Goal: Information Seeking & Learning: Learn about a topic

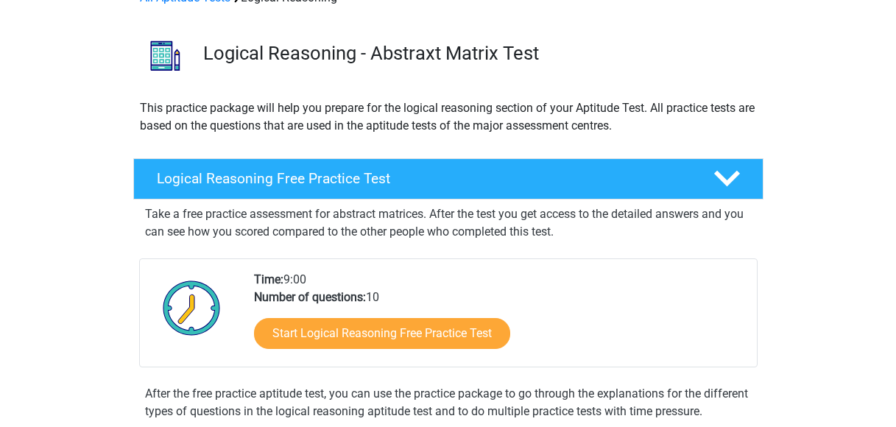
scroll to position [147, 0]
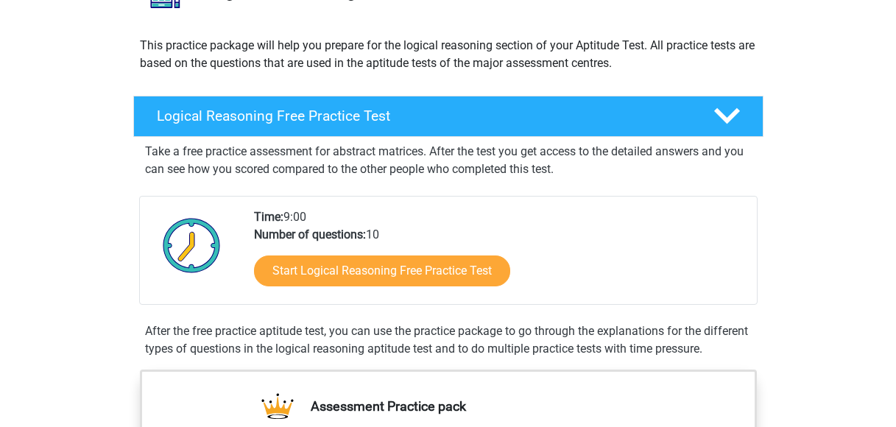
click at [574, 216] on div "Time: 9:00 Number of questions: 10 Start Logical Reasoning Free Practice Test" at bounding box center [499, 256] width 513 height 96
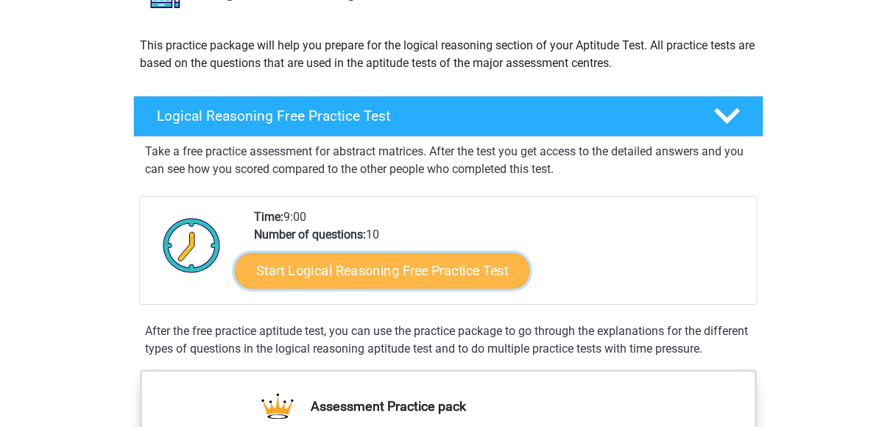
click at [447, 264] on link "Start Logical Reasoning Free Practice Test" at bounding box center [382, 270] width 295 height 35
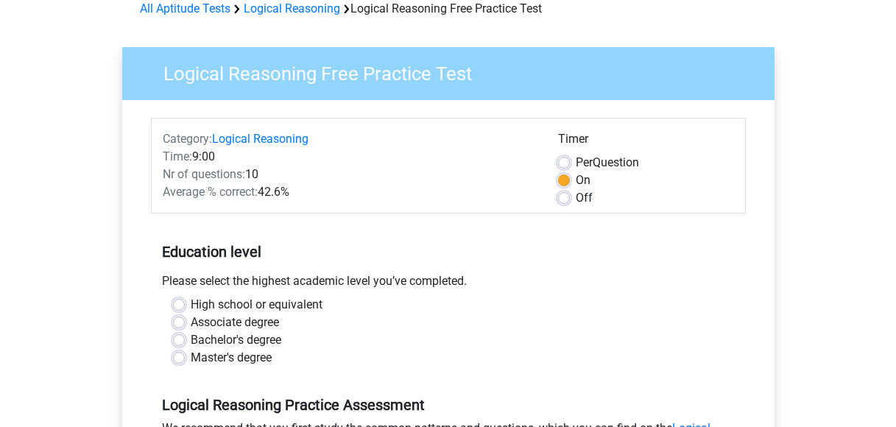
scroll to position [147, 0]
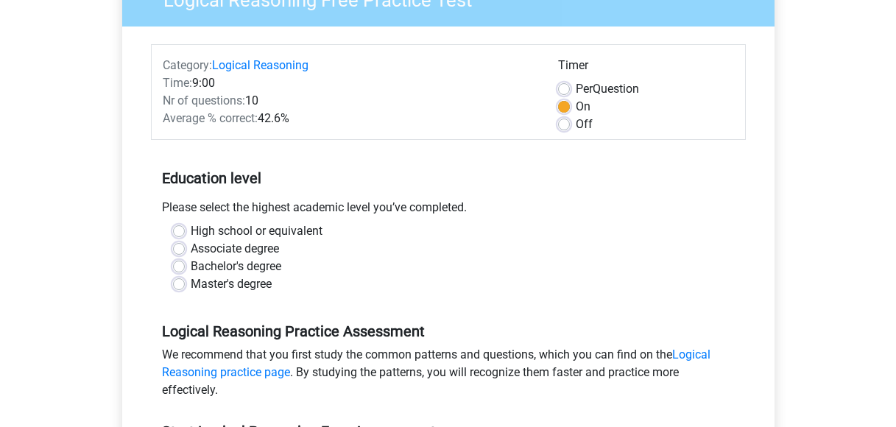
click at [191, 268] on label "Bachelor's degree" at bounding box center [236, 267] width 91 height 18
click at [180, 268] on input "Bachelor's degree" at bounding box center [179, 265] width 12 height 15
radio input "true"
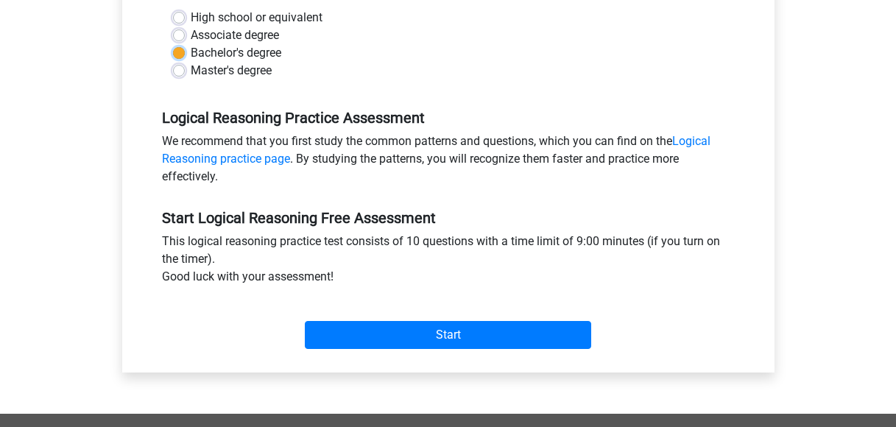
scroll to position [368, 0]
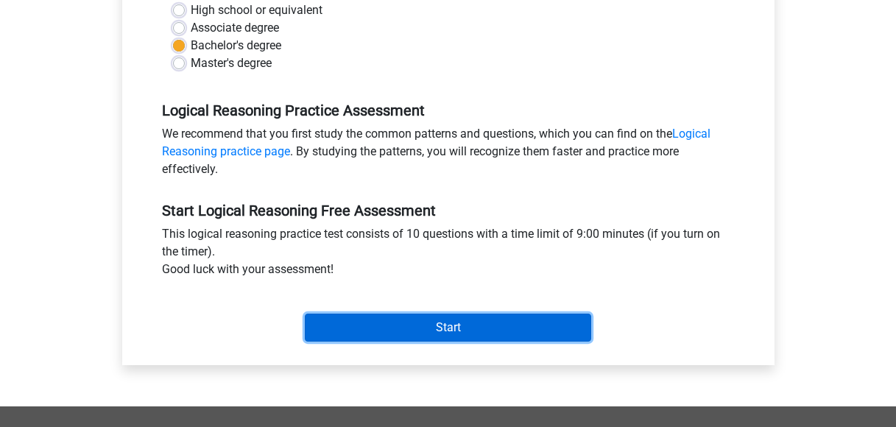
click at [498, 331] on input "Start" at bounding box center [448, 328] width 286 height 28
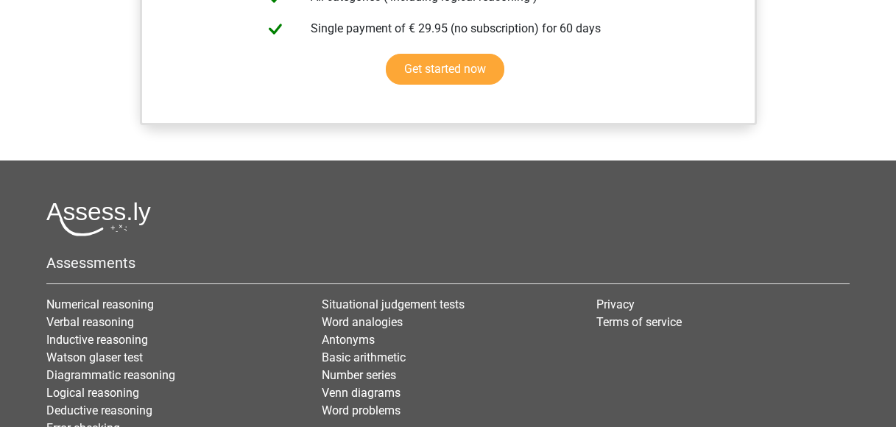
scroll to position [1252, 0]
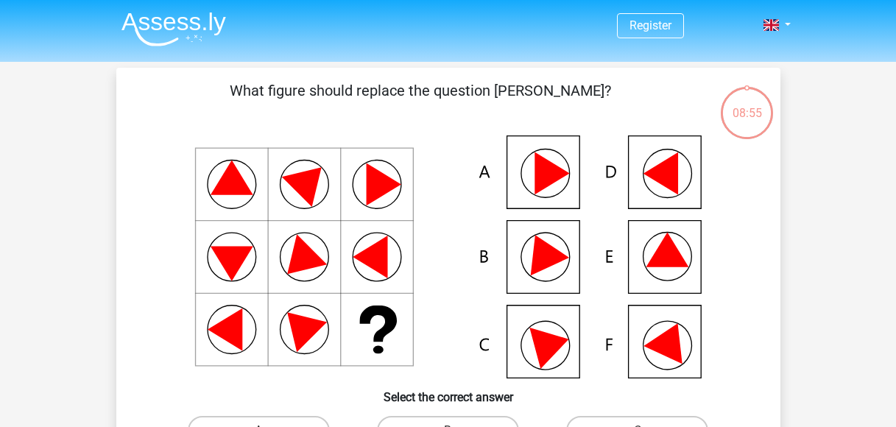
scroll to position [74, 0]
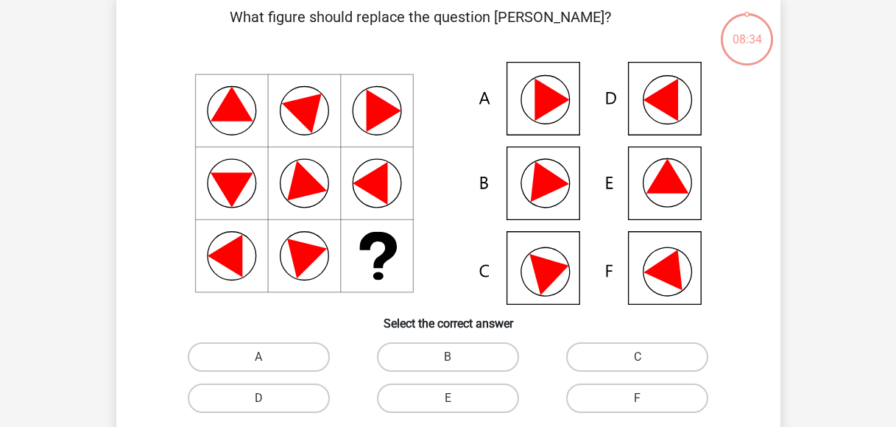
click at [669, 194] on icon at bounding box center [667, 176] width 43 height 35
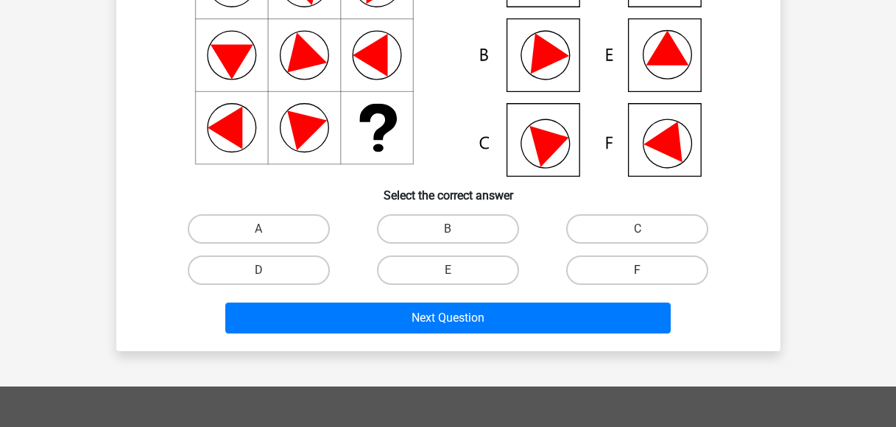
scroll to position [221, 0]
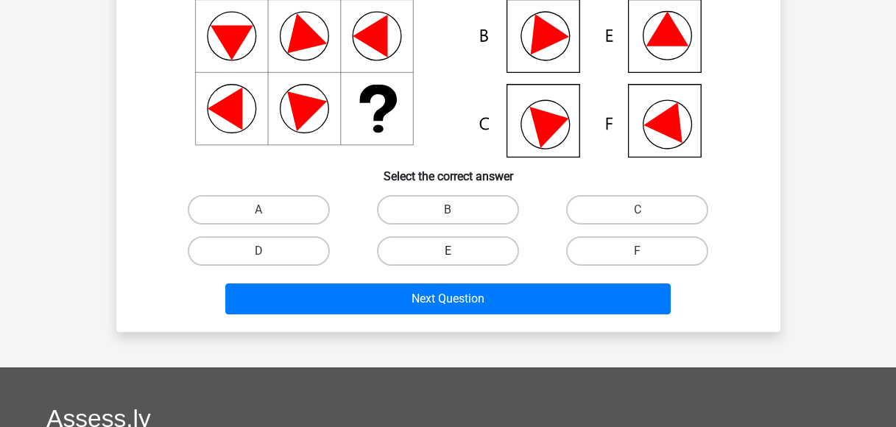
click at [504, 242] on label "E" at bounding box center [448, 250] width 142 height 29
click at [457, 251] on input "E" at bounding box center [453, 256] width 10 height 10
radio input "true"
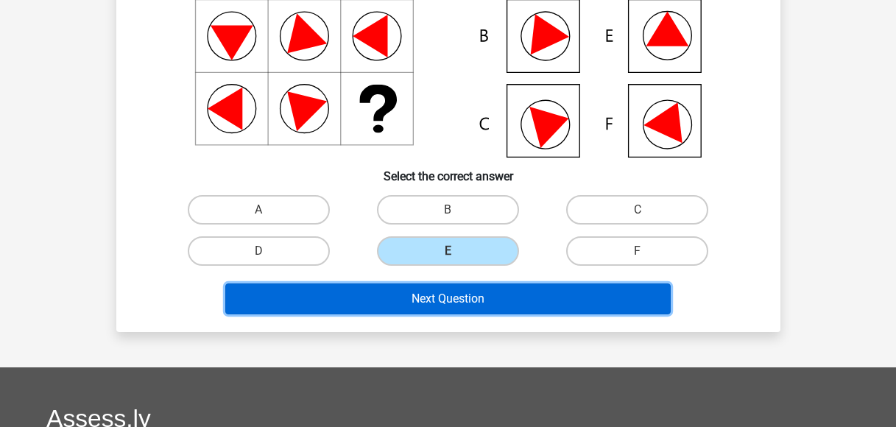
click at [503, 300] on button "Next Question" at bounding box center [448, 299] width 446 height 31
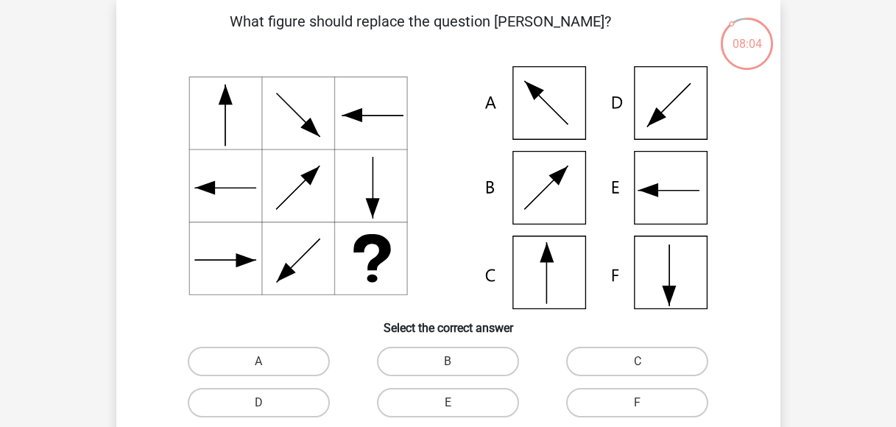
scroll to position [74, 0]
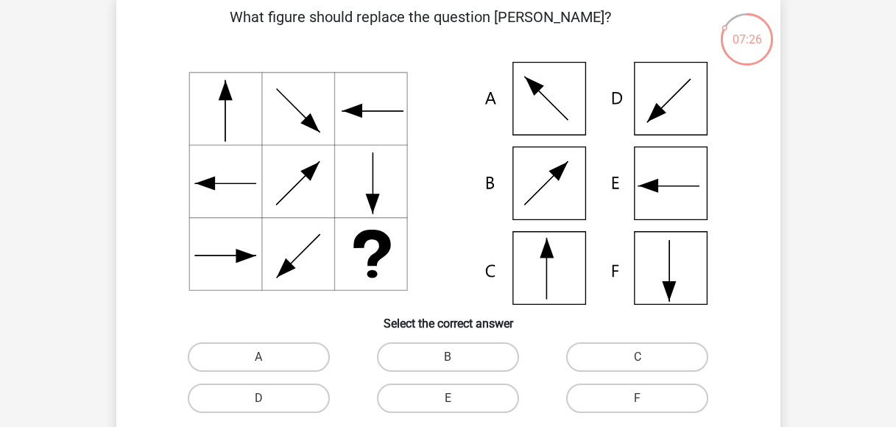
click at [177, 172] on icon at bounding box center [449, 183] width 594 height 243
click at [324, 57] on div "What figure should replace the question [PERSON_NAME]?" at bounding box center [448, 237] width 652 height 462
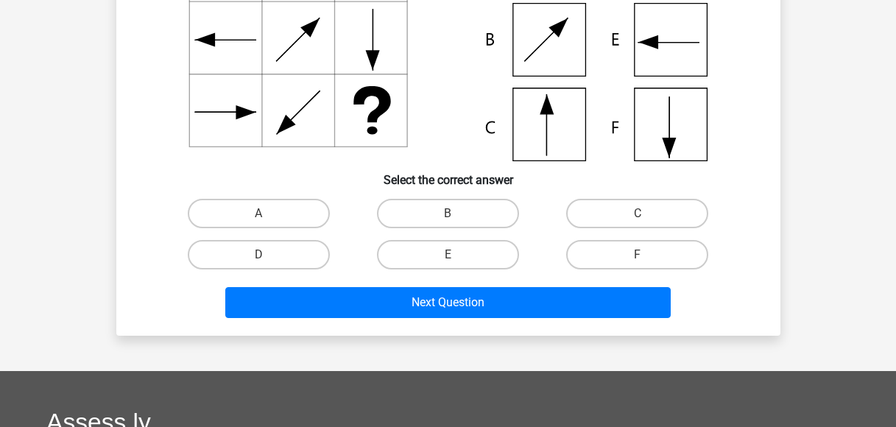
scroll to position [221, 0]
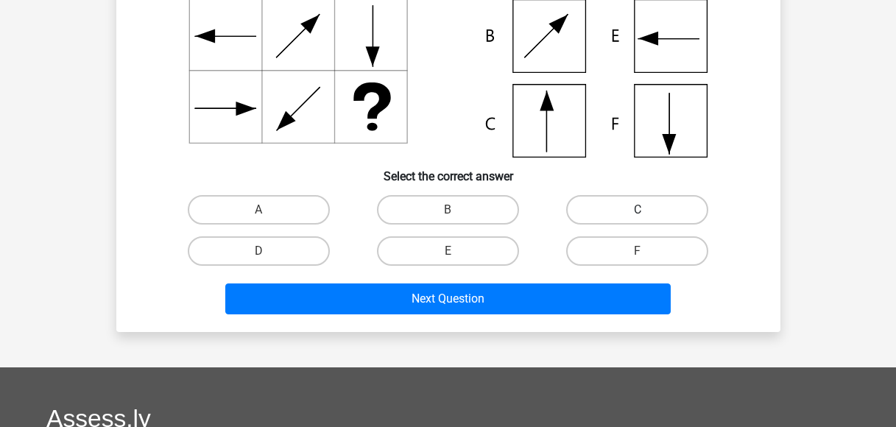
click at [616, 216] on label "C" at bounding box center [637, 209] width 142 height 29
click at [638, 216] on input "C" at bounding box center [643, 215] width 10 height 10
radio input "true"
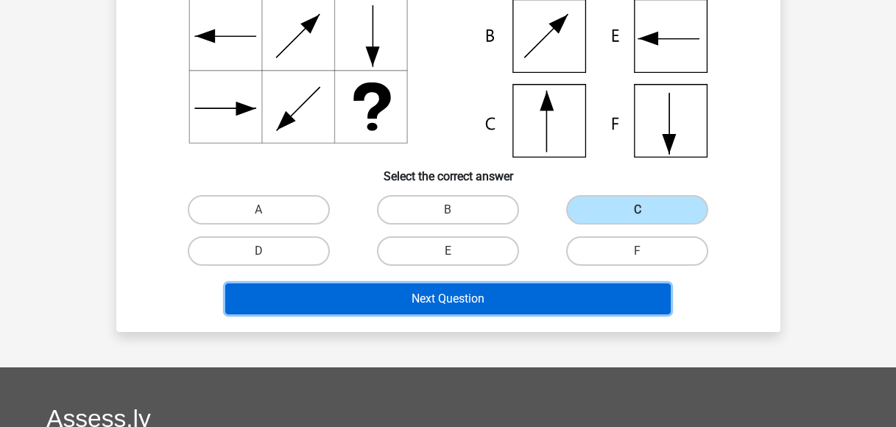
click at [524, 304] on button "Next Question" at bounding box center [448, 299] width 446 height 31
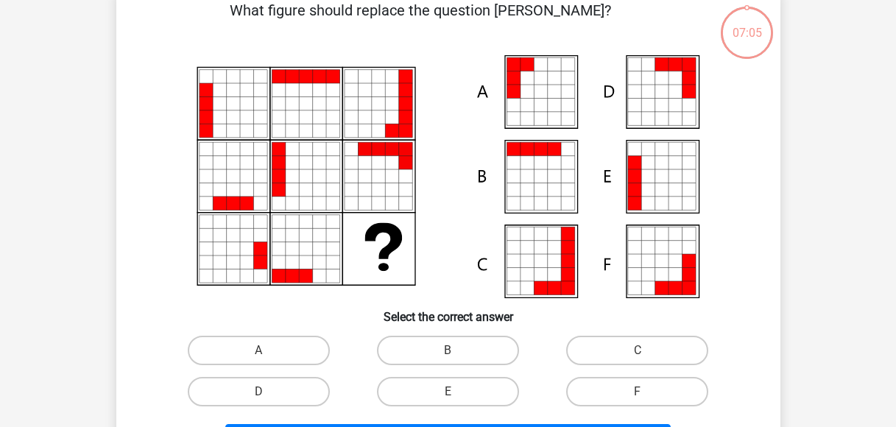
scroll to position [68, 0]
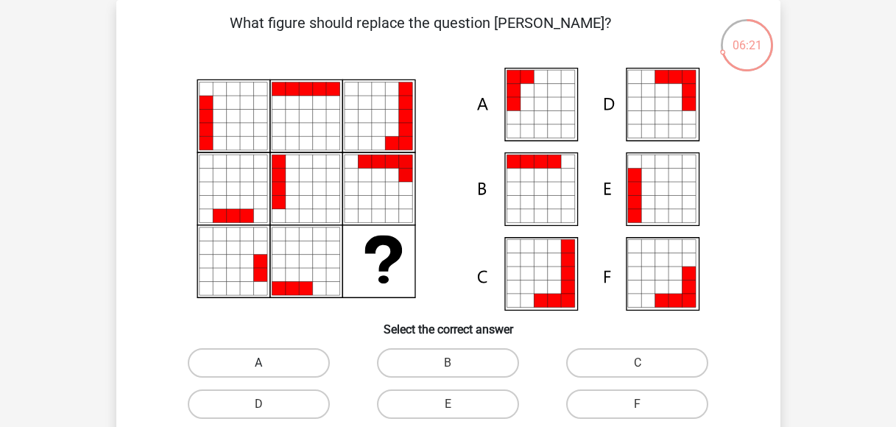
click at [266, 357] on label "A" at bounding box center [259, 362] width 142 height 29
click at [266, 363] on input "A" at bounding box center [263, 368] width 10 height 10
radio input "true"
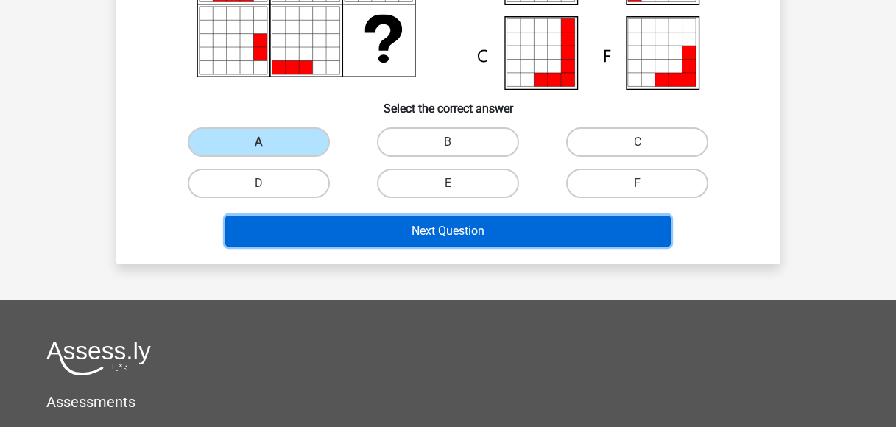
click at [470, 228] on button "Next Question" at bounding box center [448, 231] width 446 height 31
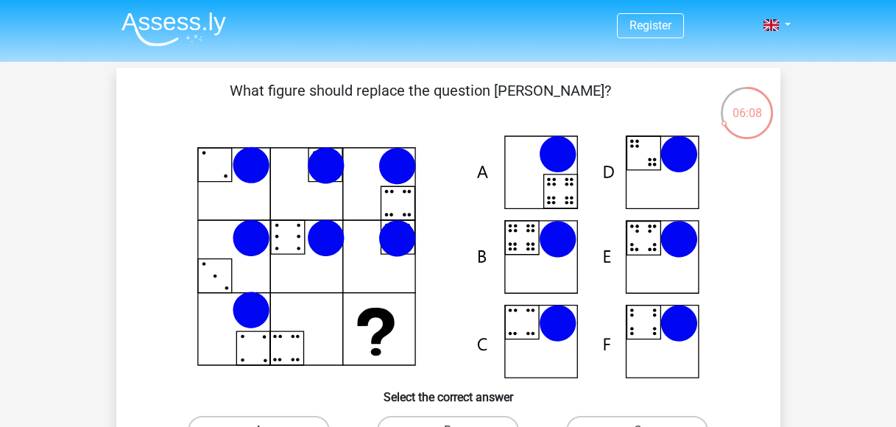
scroll to position [74, 0]
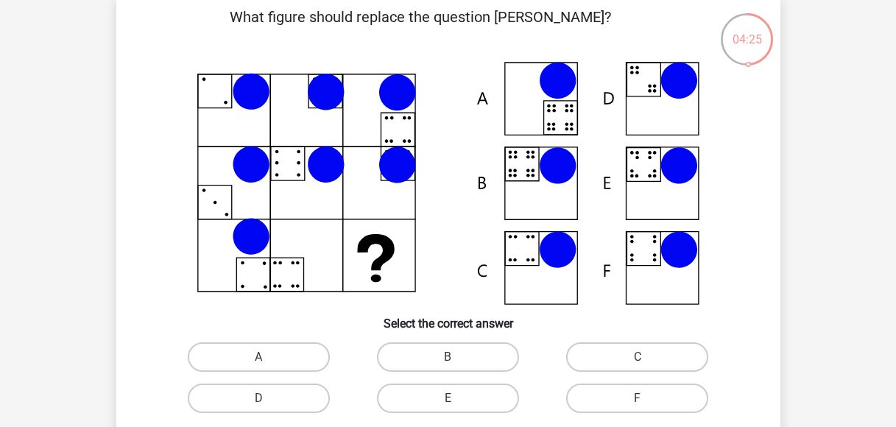
click at [447, 94] on icon at bounding box center [449, 183] width 594 height 243
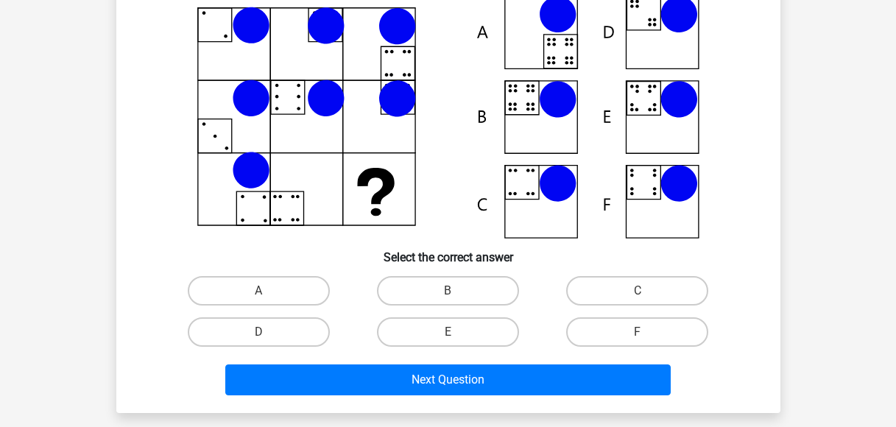
scroll to position [147, 0]
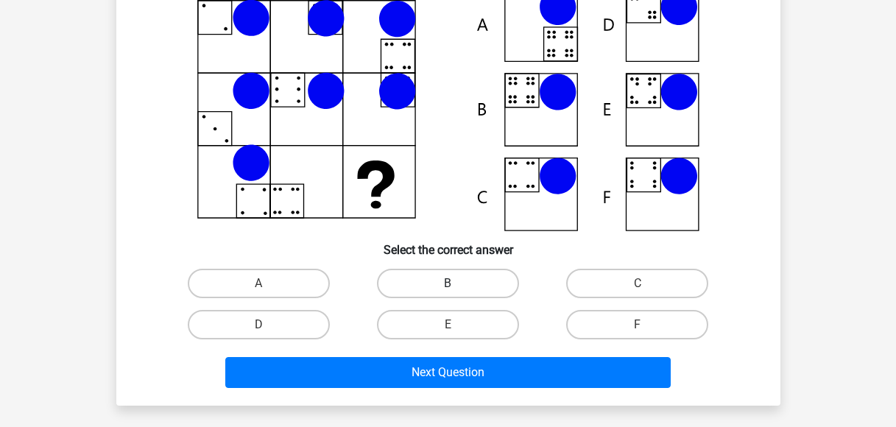
click at [415, 283] on label "B" at bounding box center [448, 283] width 142 height 29
click at [448, 284] on input "B" at bounding box center [453, 289] width 10 height 10
radio input "true"
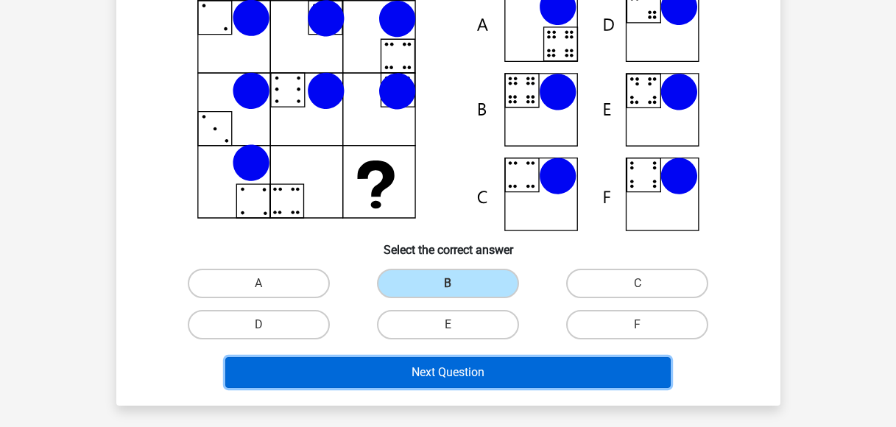
click at [460, 367] on button "Next Question" at bounding box center [448, 372] width 446 height 31
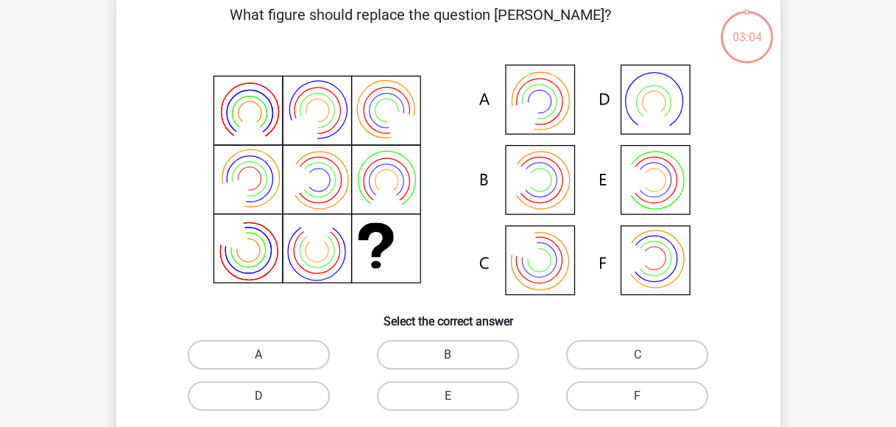
scroll to position [68, 0]
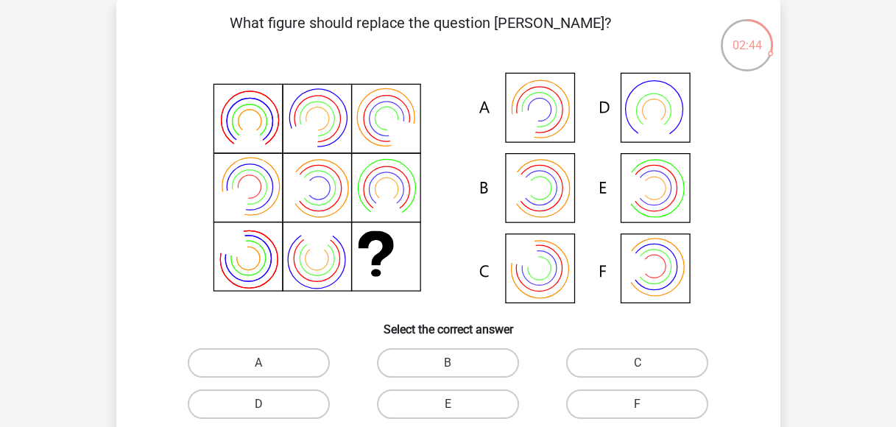
click at [451, 91] on icon at bounding box center [449, 189] width 594 height 243
click at [440, 62] on div "What figure should replace the question [PERSON_NAME]?" at bounding box center [448, 243] width 652 height 462
click at [462, 178] on icon at bounding box center [449, 189] width 594 height 243
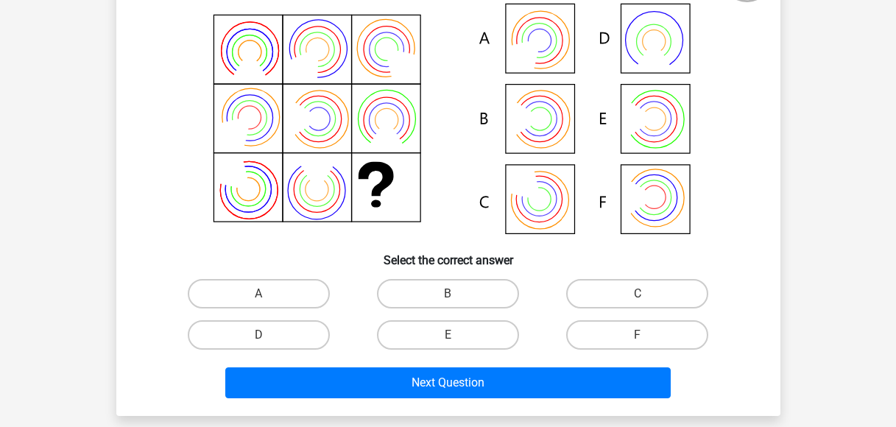
scroll to position [141, 0]
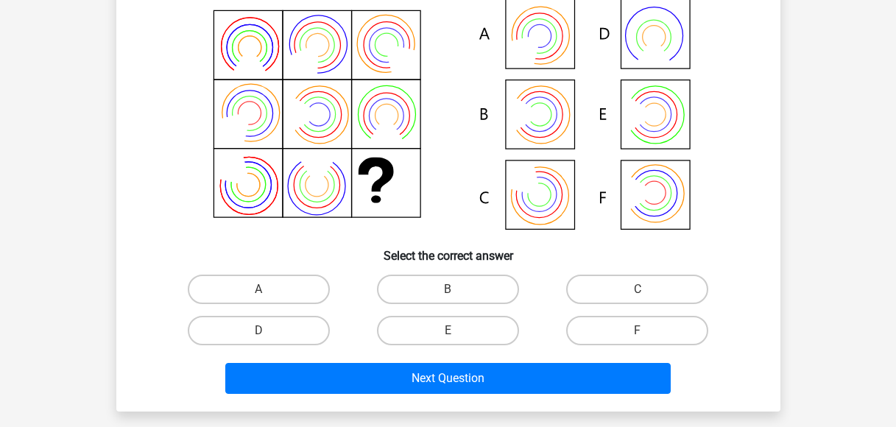
click at [451, 289] on input "B" at bounding box center [453, 294] width 10 height 10
radio input "true"
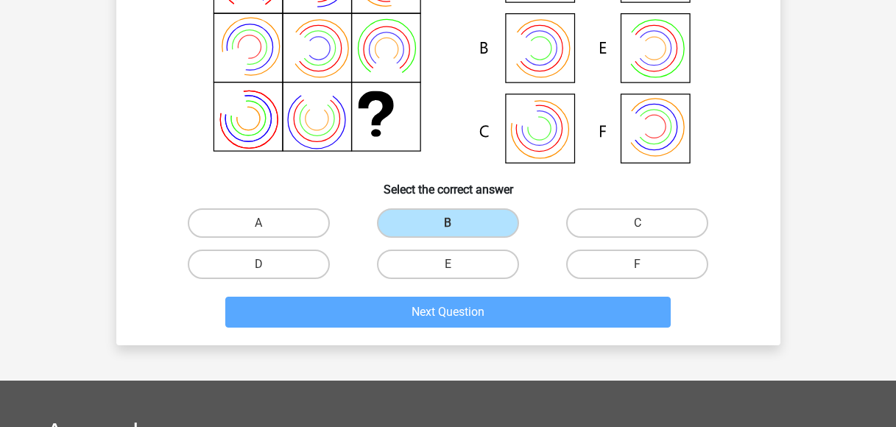
scroll to position [215, 0]
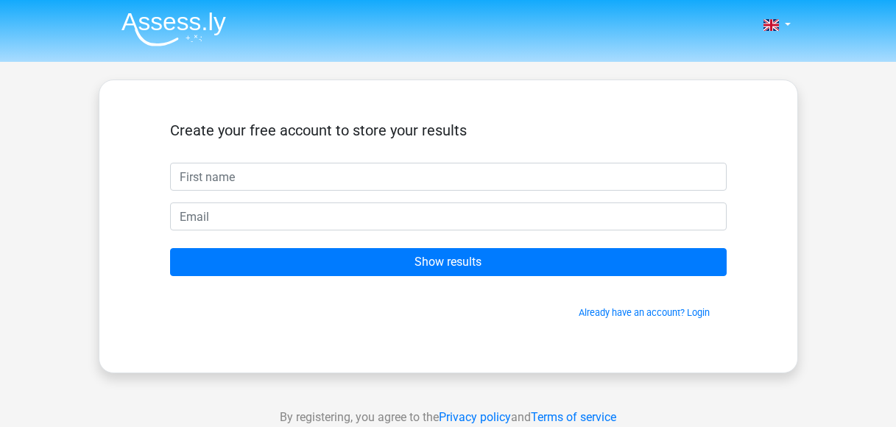
click at [495, 185] on input "text" at bounding box center [448, 177] width 557 height 28
click at [492, 183] on input "text" at bounding box center [448, 177] width 557 height 28
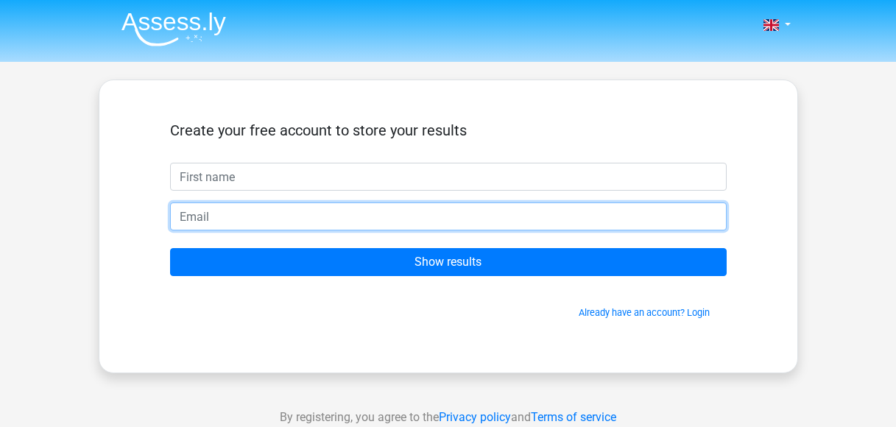
click at [306, 212] on input "email" at bounding box center [448, 217] width 557 height 28
type input "[EMAIL_ADDRESS][DOMAIN_NAME]"
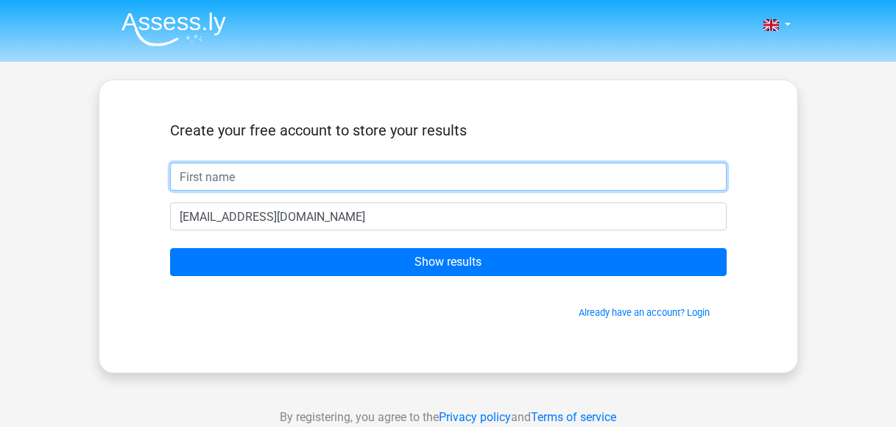
click at [307, 186] on input "text" at bounding box center [448, 177] width 557 height 28
type input "[PERSON_NAME]"
click at [170, 248] on input "Show results" at bounding box center [448, 262] width 557 height 28
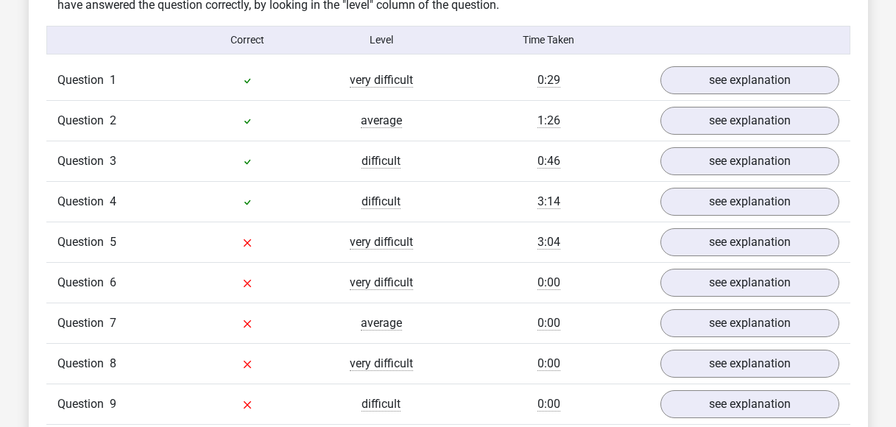
scroll to position [1178, 0]
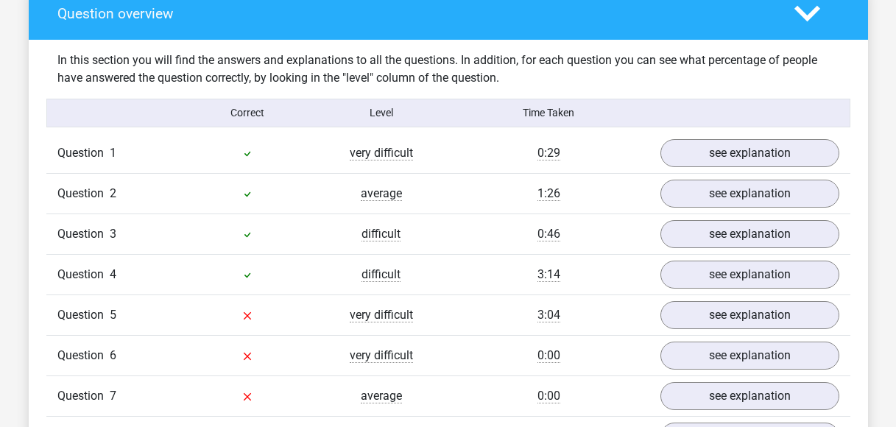
scroll to position [1178, 0]
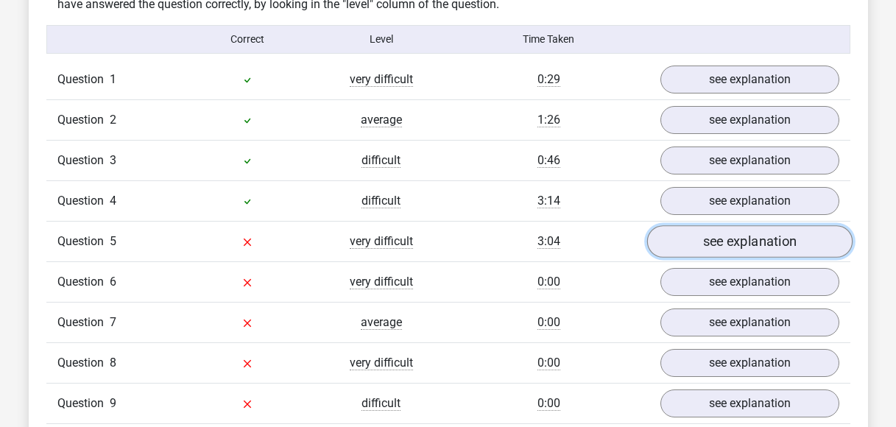
click at [739, 244] on link "see explanation" at bounding box center [749, 241] width 205 height 32
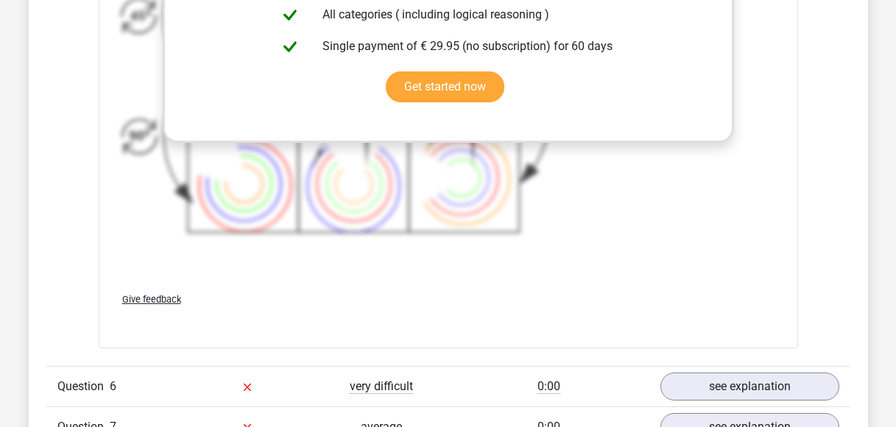
scroll to position [2209, 0]
